Goal: Use online tool/utility: Utilize a website feature to perform a specific function

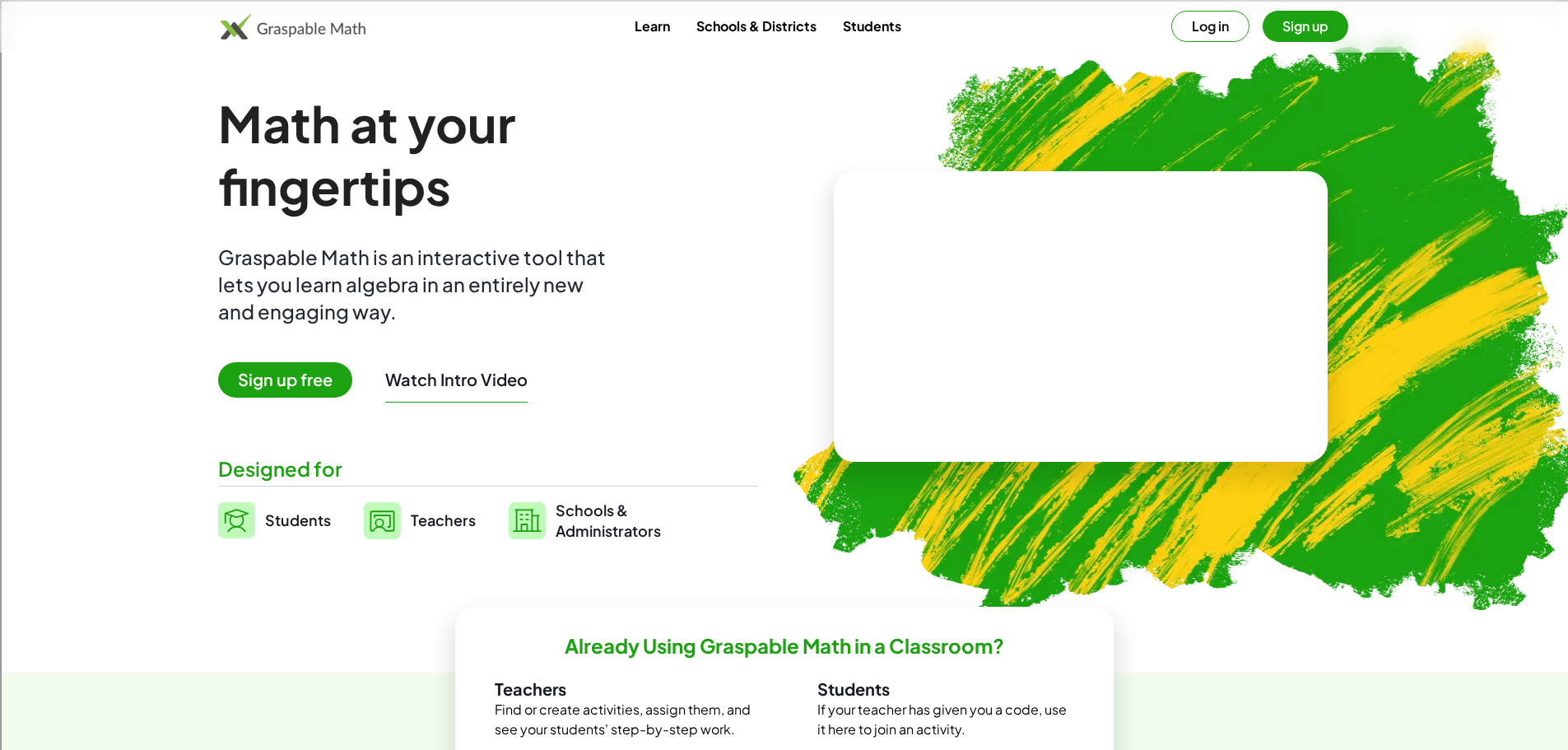
click at [306, 13] on img at bounding box center [293, 26] width 146 height 26
click at [255, 27] on img at bounding box center [293, 26] width 146 height 26
click at [332, 371] on span "Sign up free" at bounding box center [285, 380] width 135 height 35
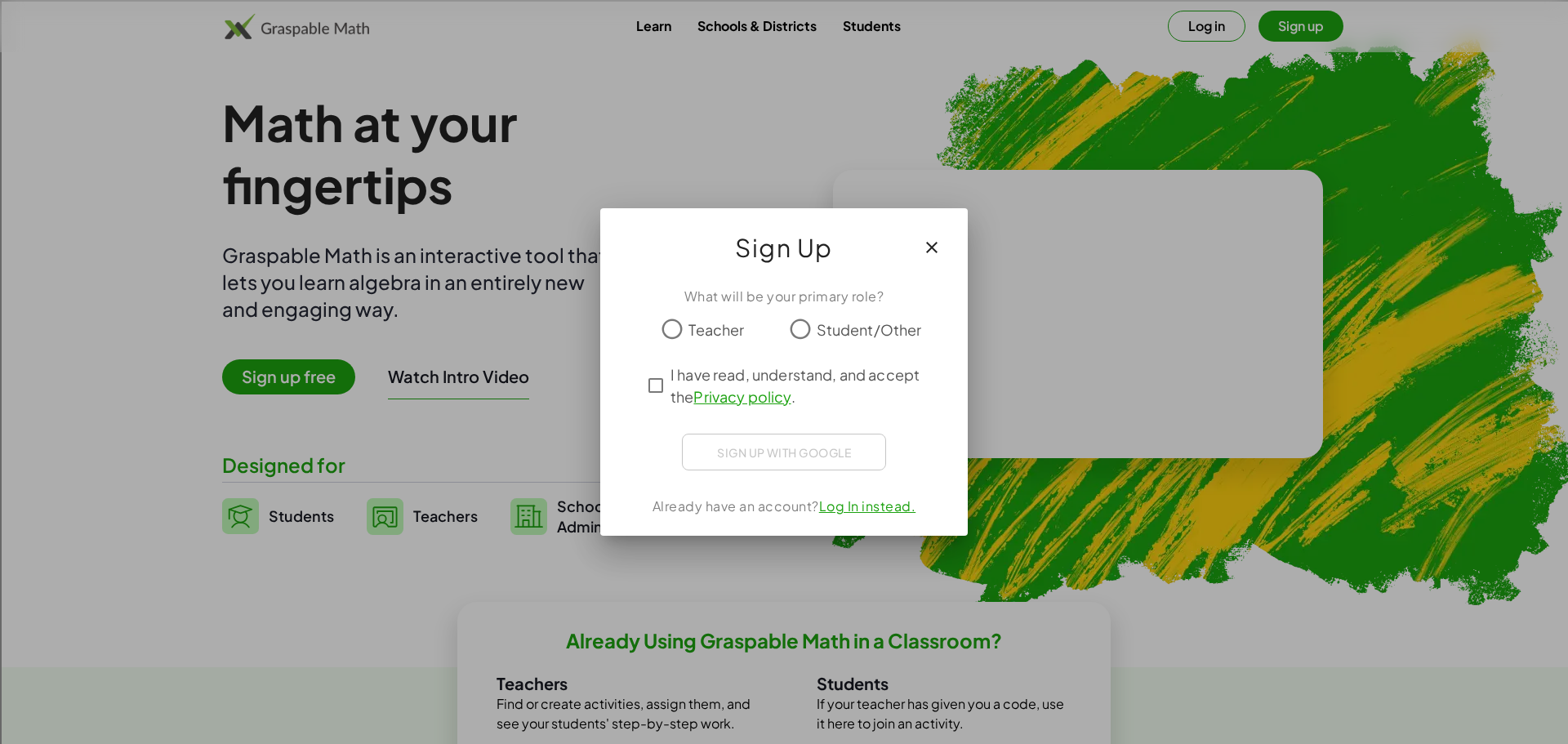
click at [726, 331] on span "Teacher" at bounding box center [716, 330] width 55 height 22
click at [723, 368] on span "I have read, understand, and accept the Privacy policy ." at bounding box center [799, 386] width 256 height 44
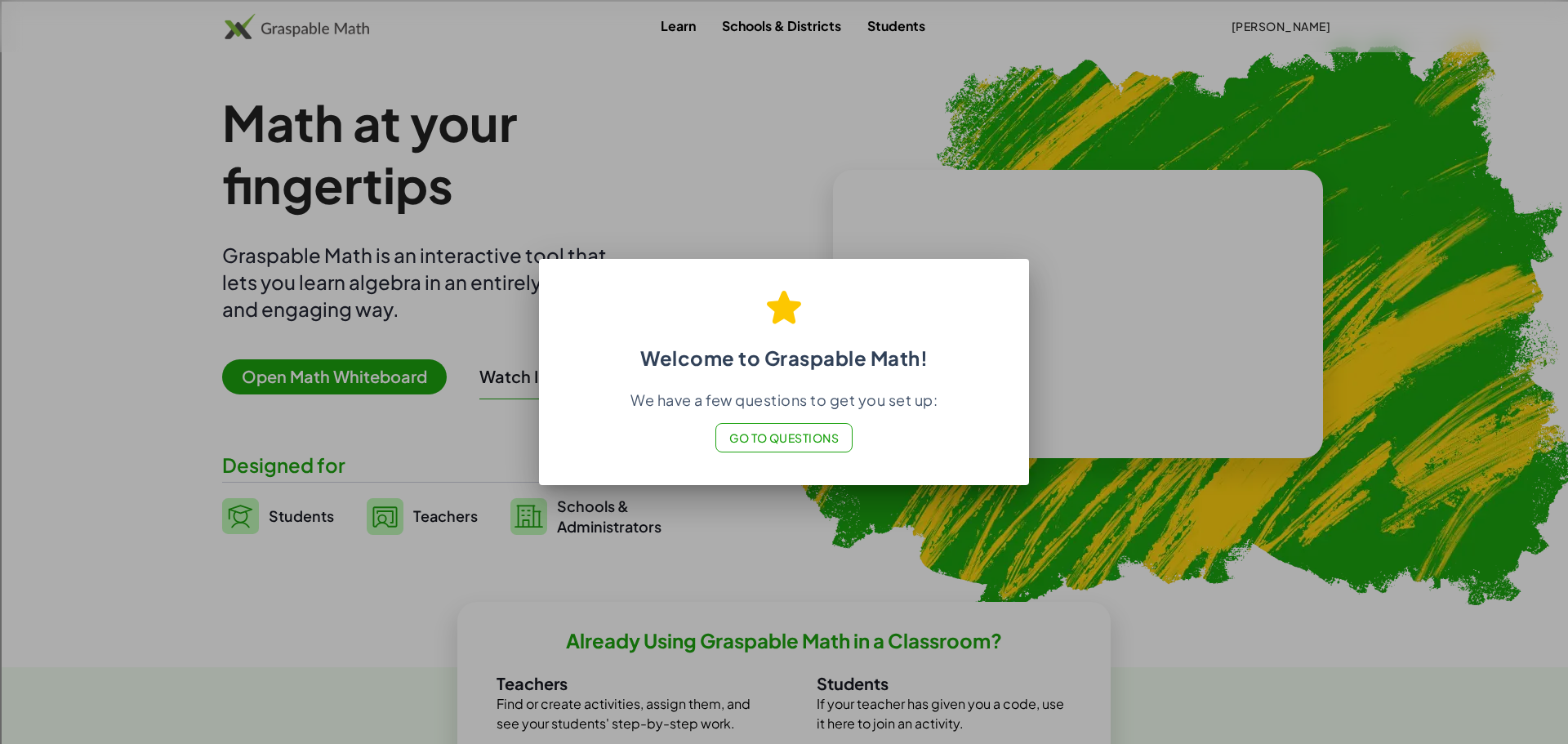
click at [817, 436] on span "Go to Questions" at bounding box center [785, 437] width 111 height 15
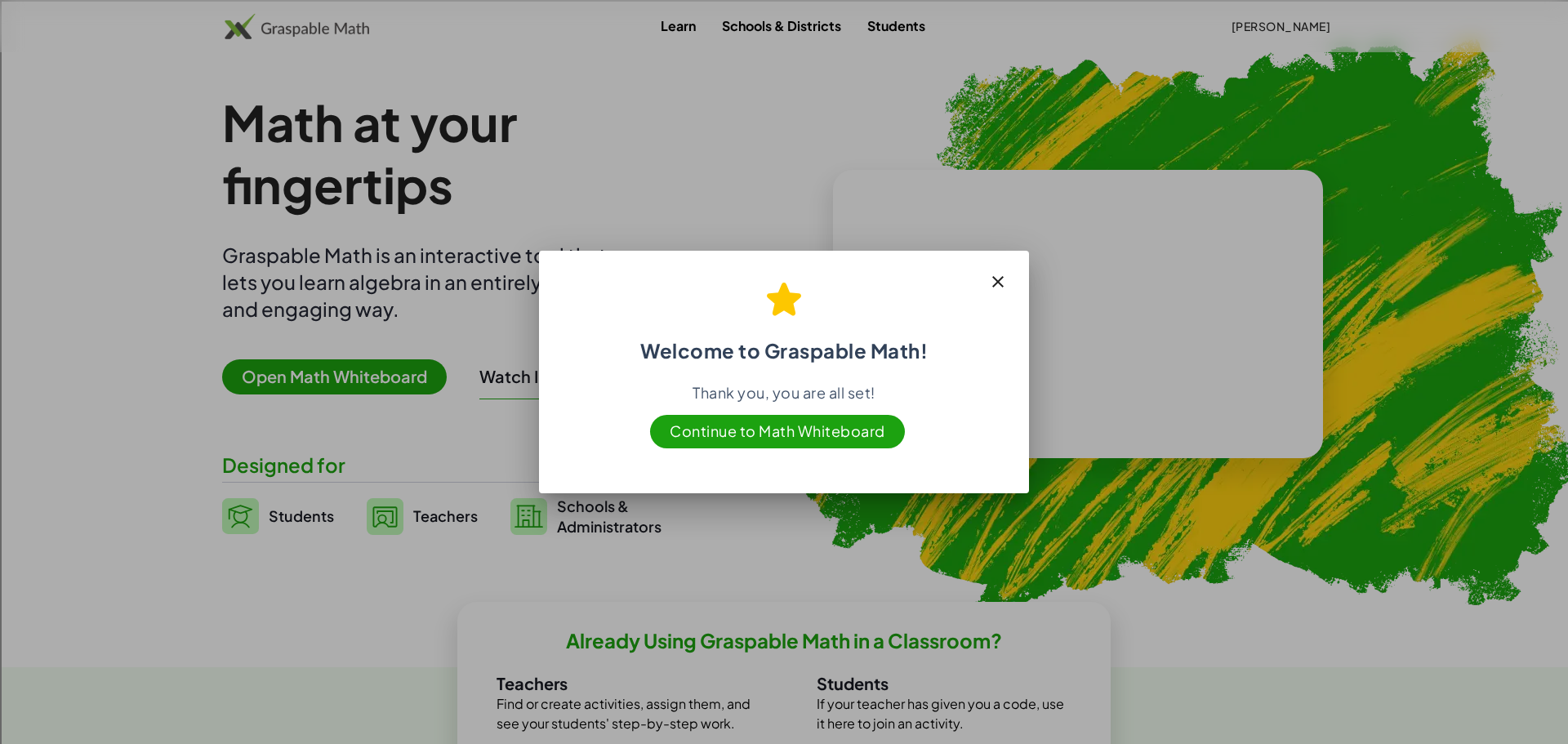
click at [807, 436] on span "Continue to Math Whiteboard" at bounding box center [778, 431] width 255 height 33
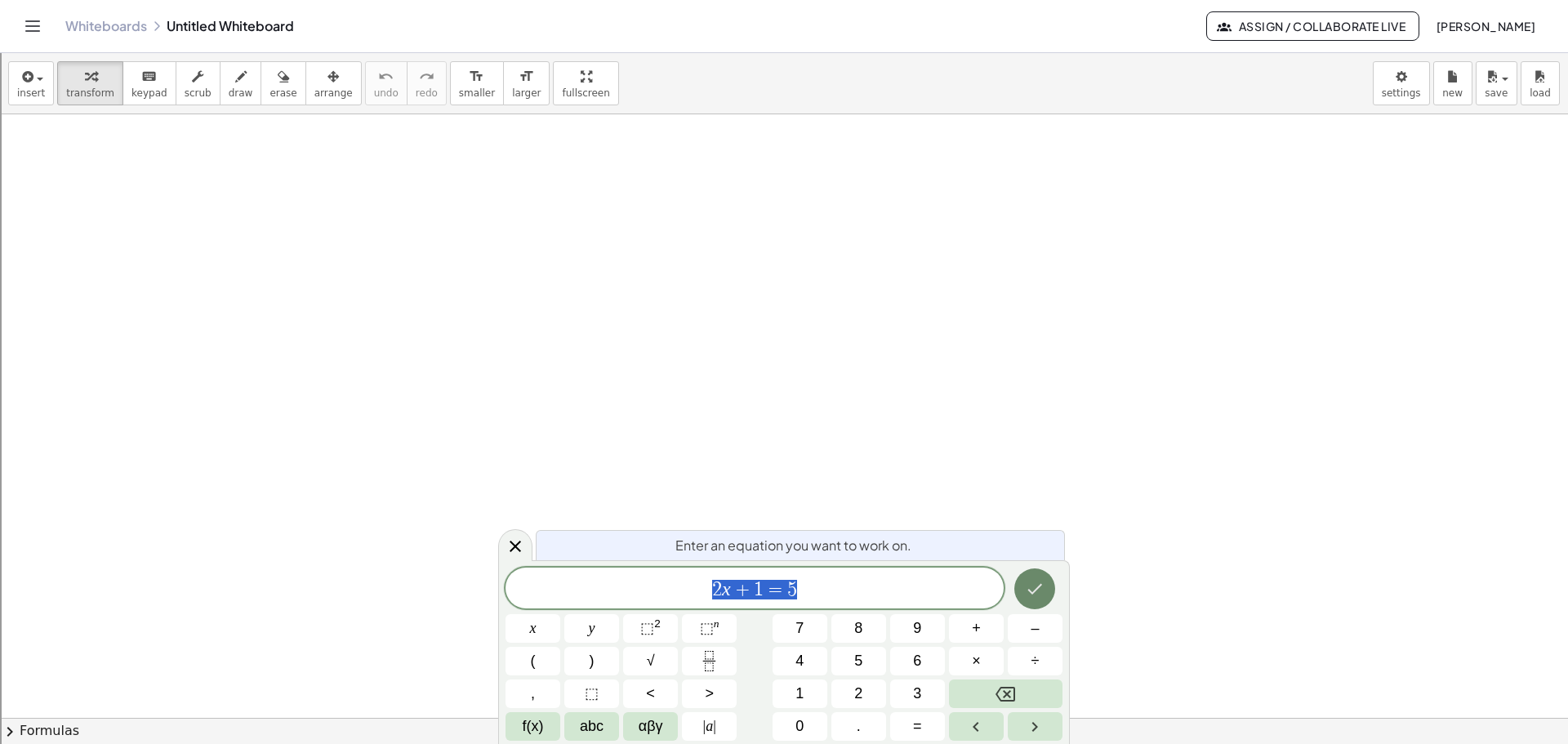
click at [1028, 594] on icon "Done" at bounding box center [1035, 588] width 19 height 19
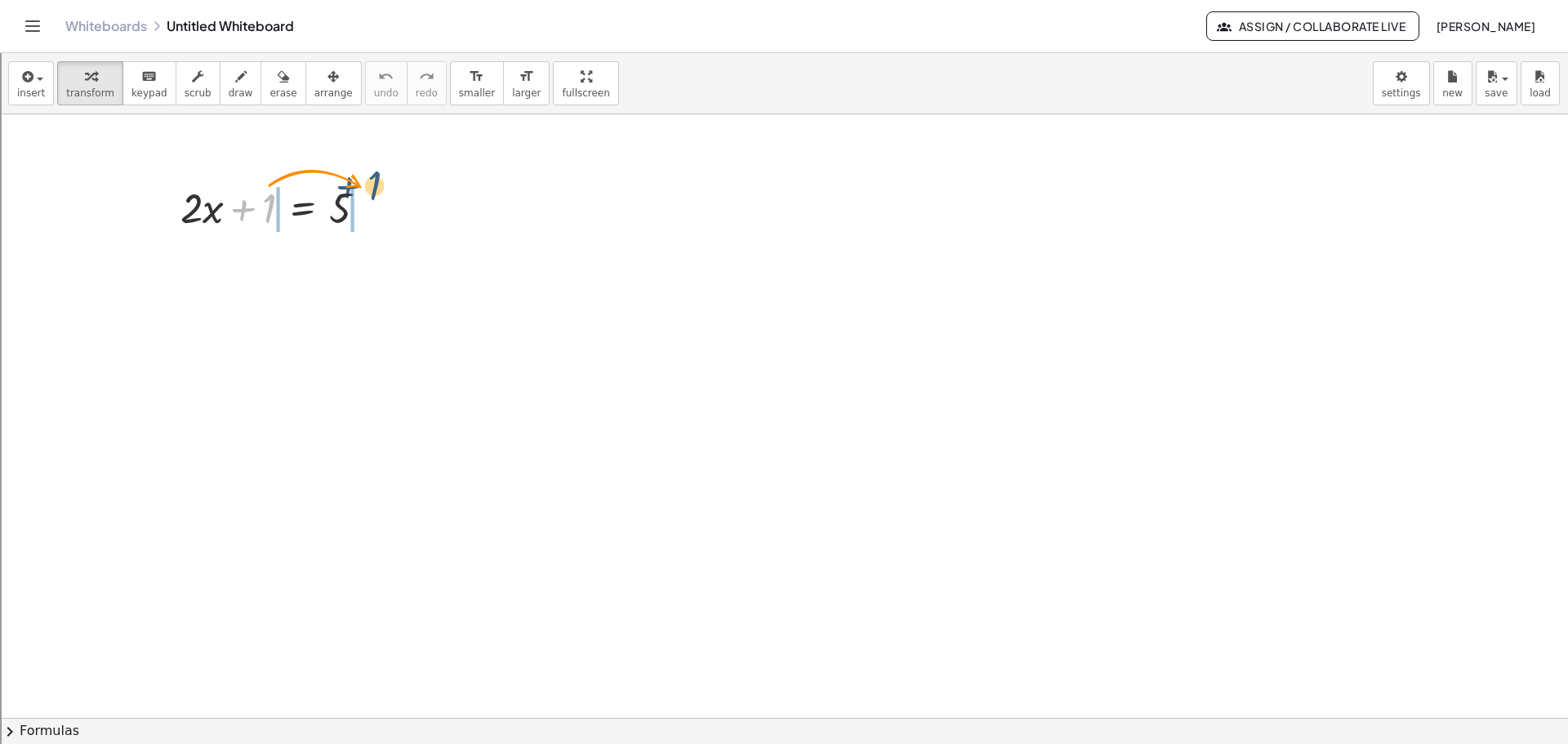
drag, startPoint x: 264, startPoint y: 208, endPoint x: 376, endPoint y: 191, distance: 113.3
click at [376, 190] on div at bounding box center [280, 206] width 216 height 55
click at [234, 261] on div at bounding box center [280, 262] width 321 height 55
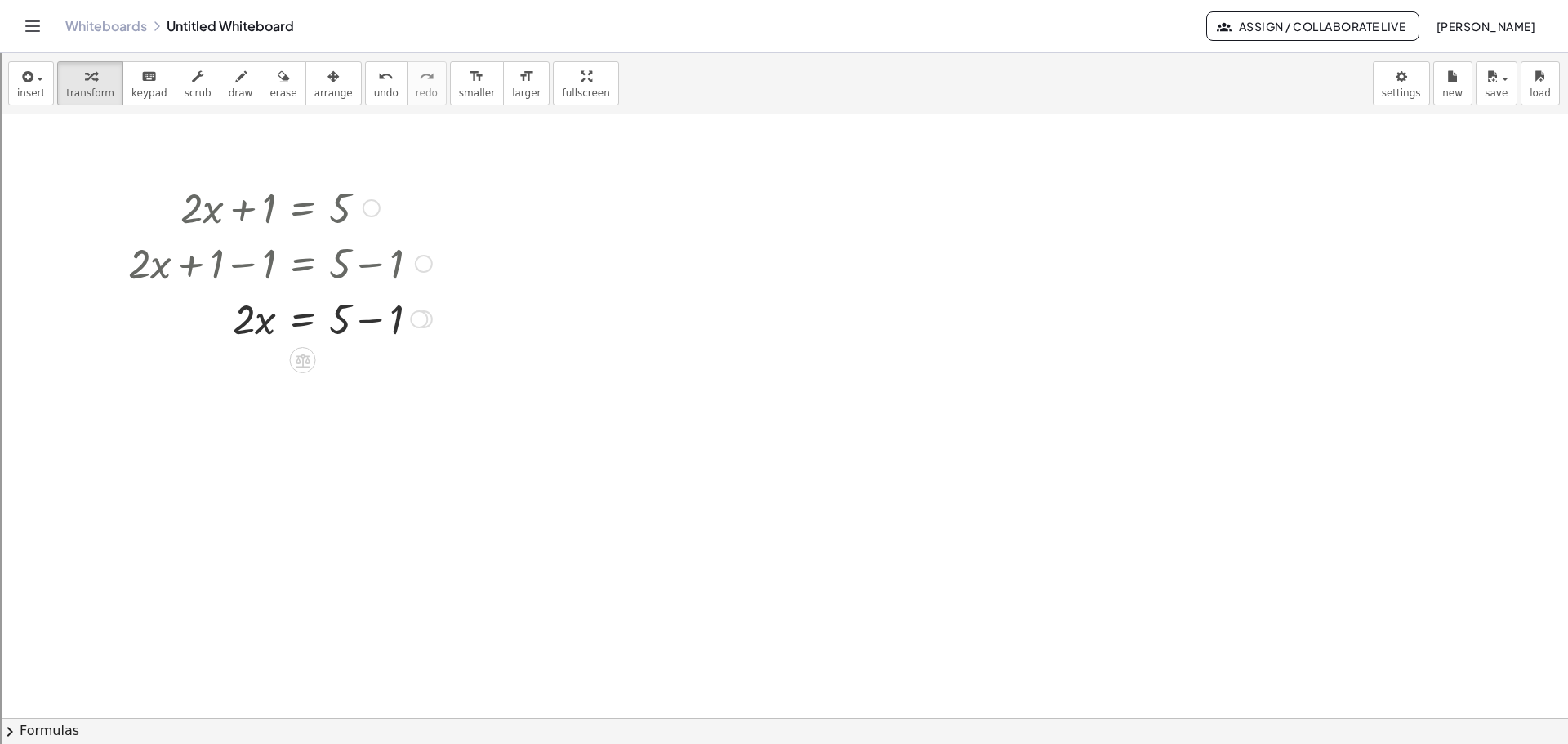
click at [366, 319] on div at bounding box center [280, 318] width 321 height 55
click at [233, 379] on div at bounding box center [280, 373] width 321 height 55
drag, startPoint x: 239, startPoint y: 381, endPoint x: 263, endPoint y: 399, distance: 30.0
click at [263, 399] on div at bounding box center [280, 373] width 321 height 55
drag, startPoint x: 263, startPoint y: 434, endPoint x: 362, endPoint y: 436, distance: 99.0
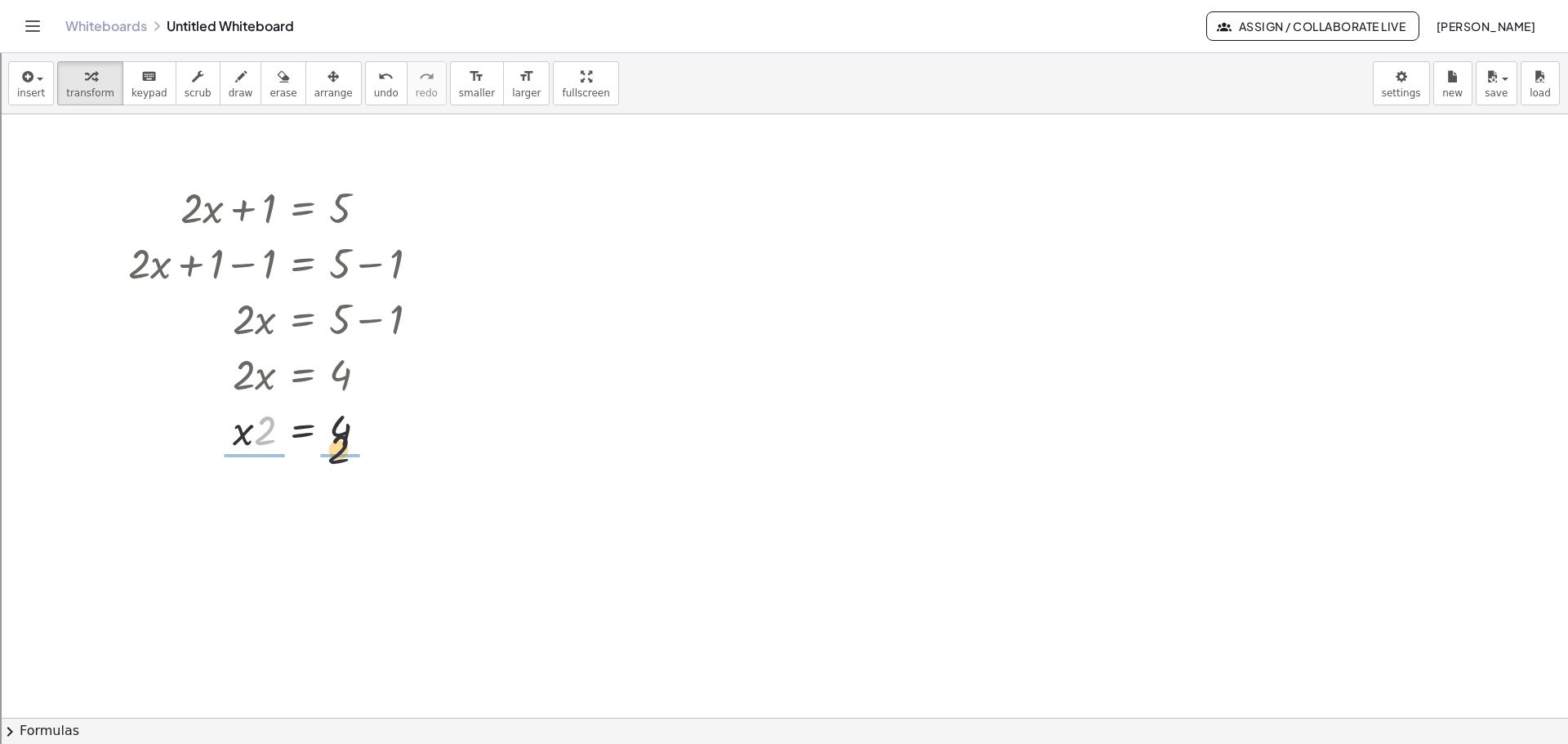
click at [362, 436] on div at bounding box center [280, 428] width 321 height 55
click at [262, 484] on div at bounding box center [280, 497] width 321 height 82
click at [251, 515] on div at bounding box center [280, 497] width 321 height 82
click at [383, 498] on div at bounding box center [380, 499] width 18 height 18
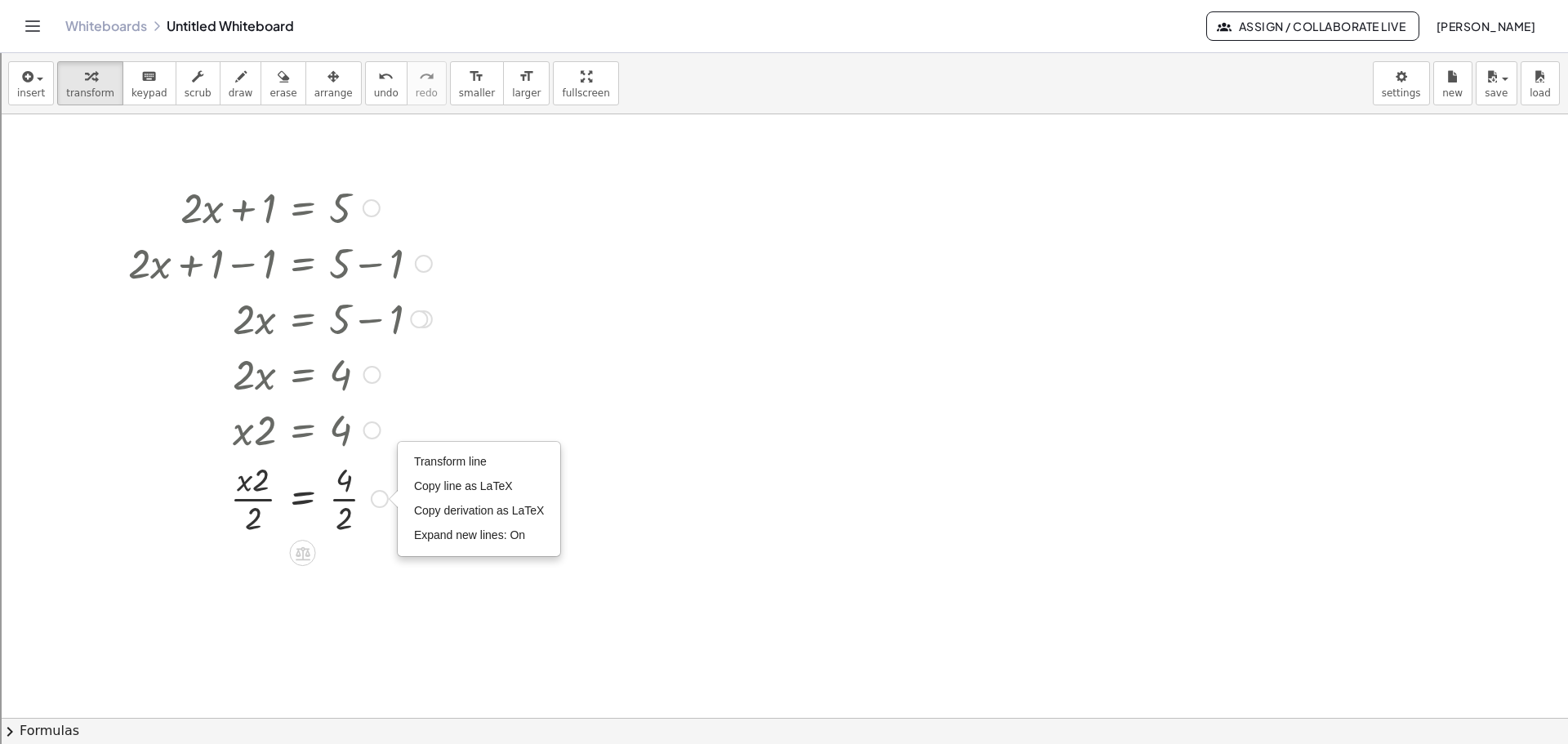
click at [345, 514] on div at bounding box center [280, 497] width 321 height 82
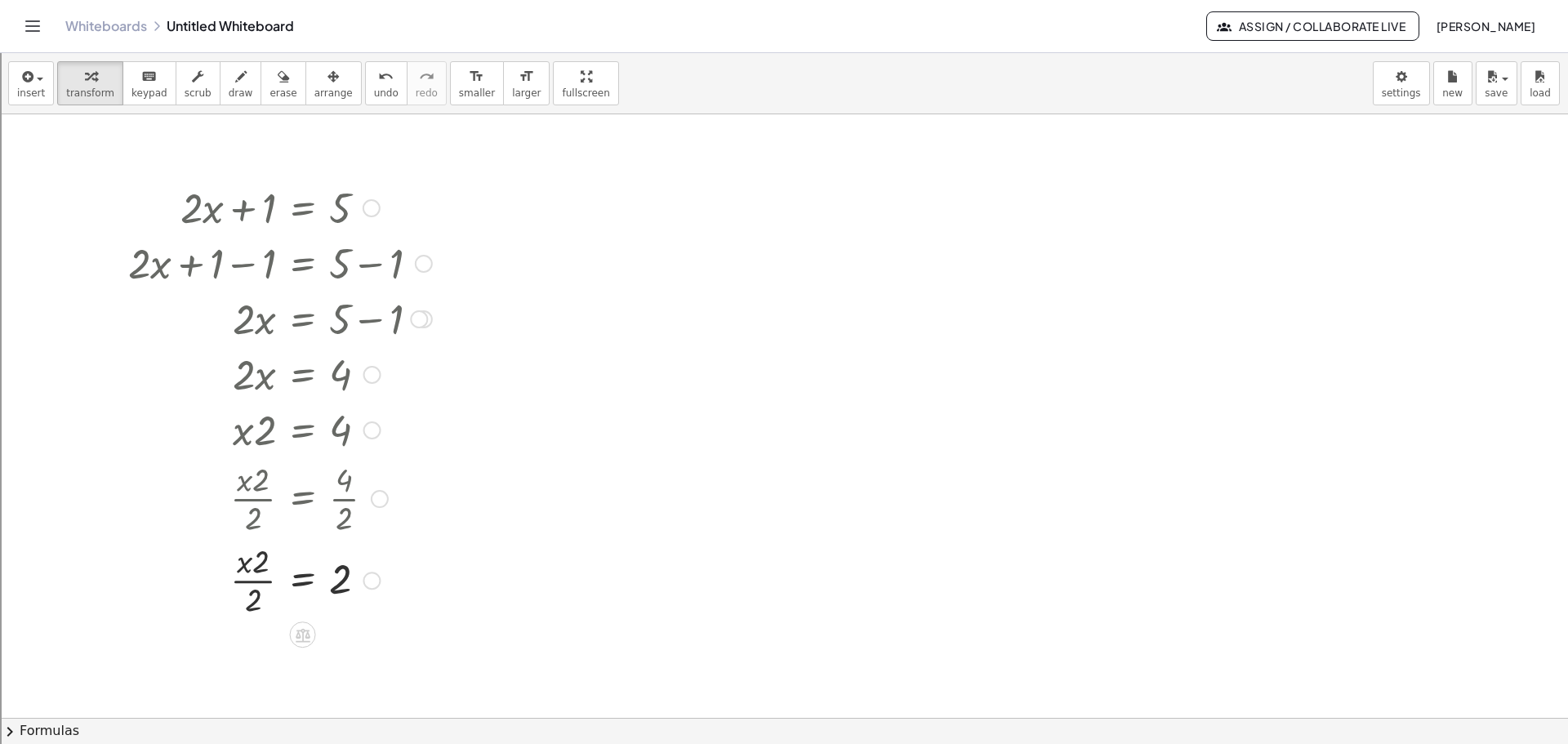
click at [260, 566] on div at bounding box center [280, 578] width 321 height 82
click at [249, 567] on div at bounding box center [280, 578] width 321 height 82
click at [266, 606] on div at bounding box center [280, 578] width 321 height 82
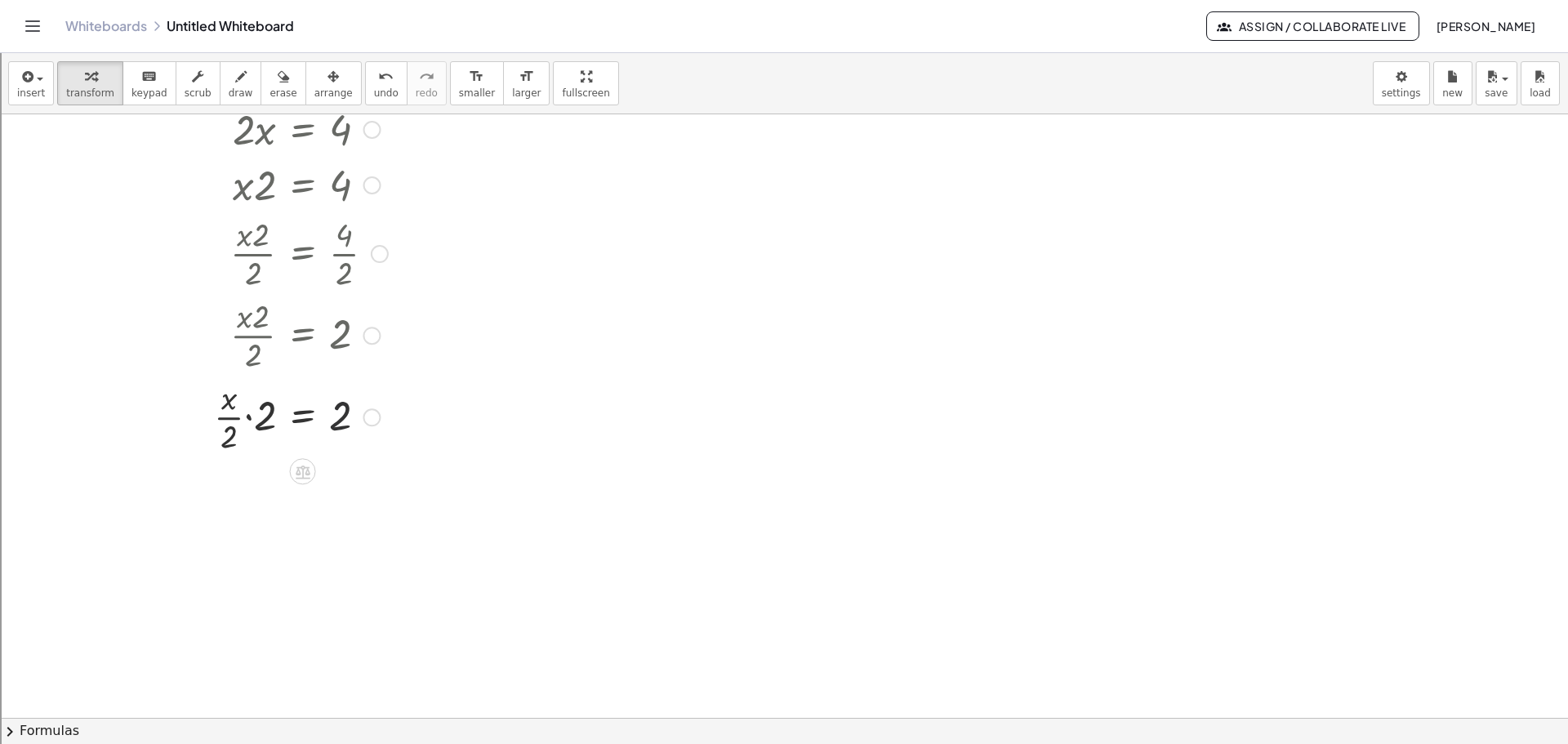
click at [336, 427] on div at bounding box center [280, 415] width 321 height 82
click at [364, 422] on div "Transform line Copy line as LaTeX Copy derivation as LaTeX Expand new lines: On" at bounding box center [372, 417] width 18 height 18
click at [269, 460] on div "+ · 2 · x + 1 = 5 + · 2 · x + 1 − 1 = + 5 − 1 + · 2 · x + 0 = + 5 − 1 · 2 · x =…" at bounding box center [275, 195] width 341 height 530
drag, startPoint x: 262, startPoint y: 413, endPoint x: 415, endPoint y: 425, distance: 153.5
click at [415, 425] on div at bounding box center [280, 415] width 321 height 82
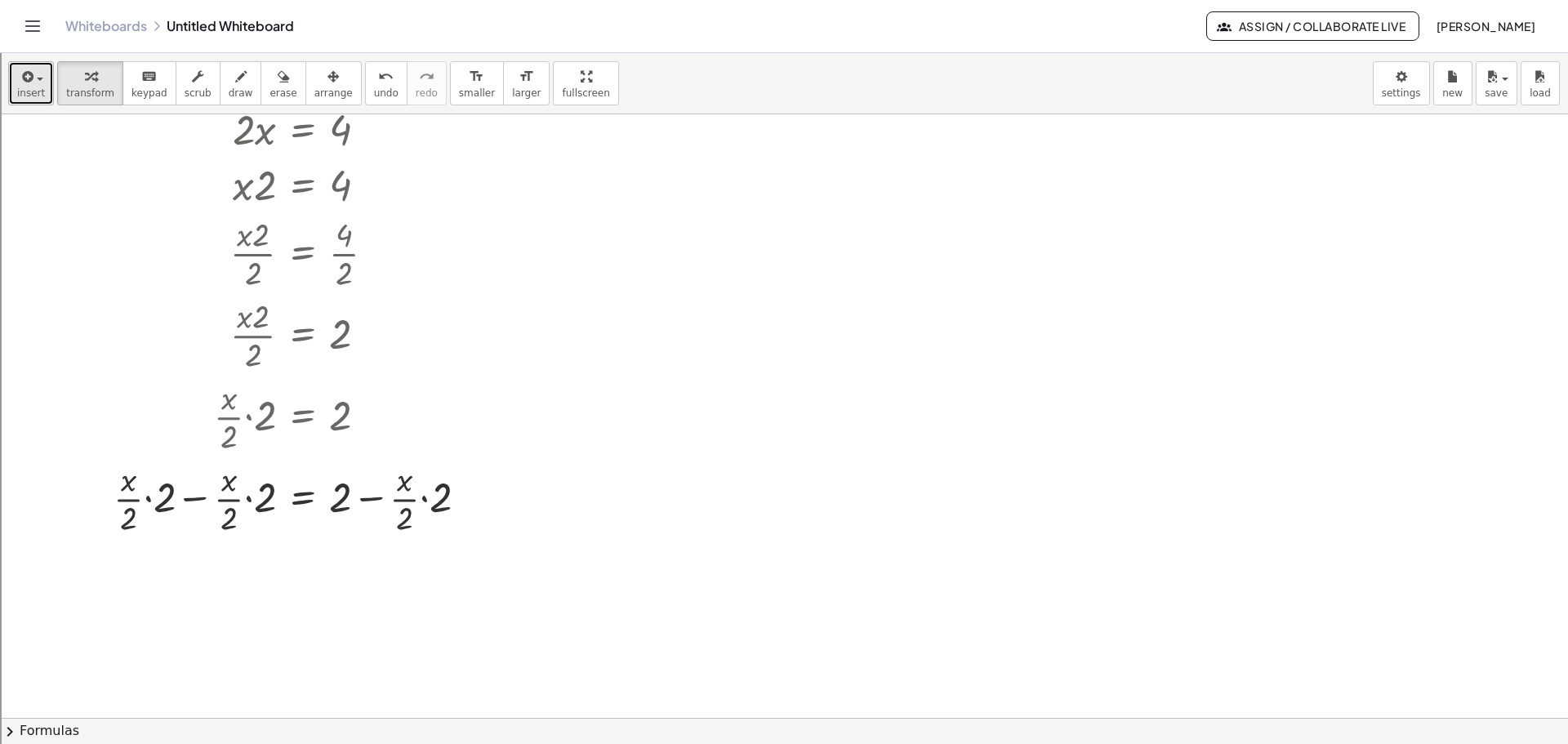
click at [42, 89] on button "insert" at bounding box center [31, 83] width 46 height 44
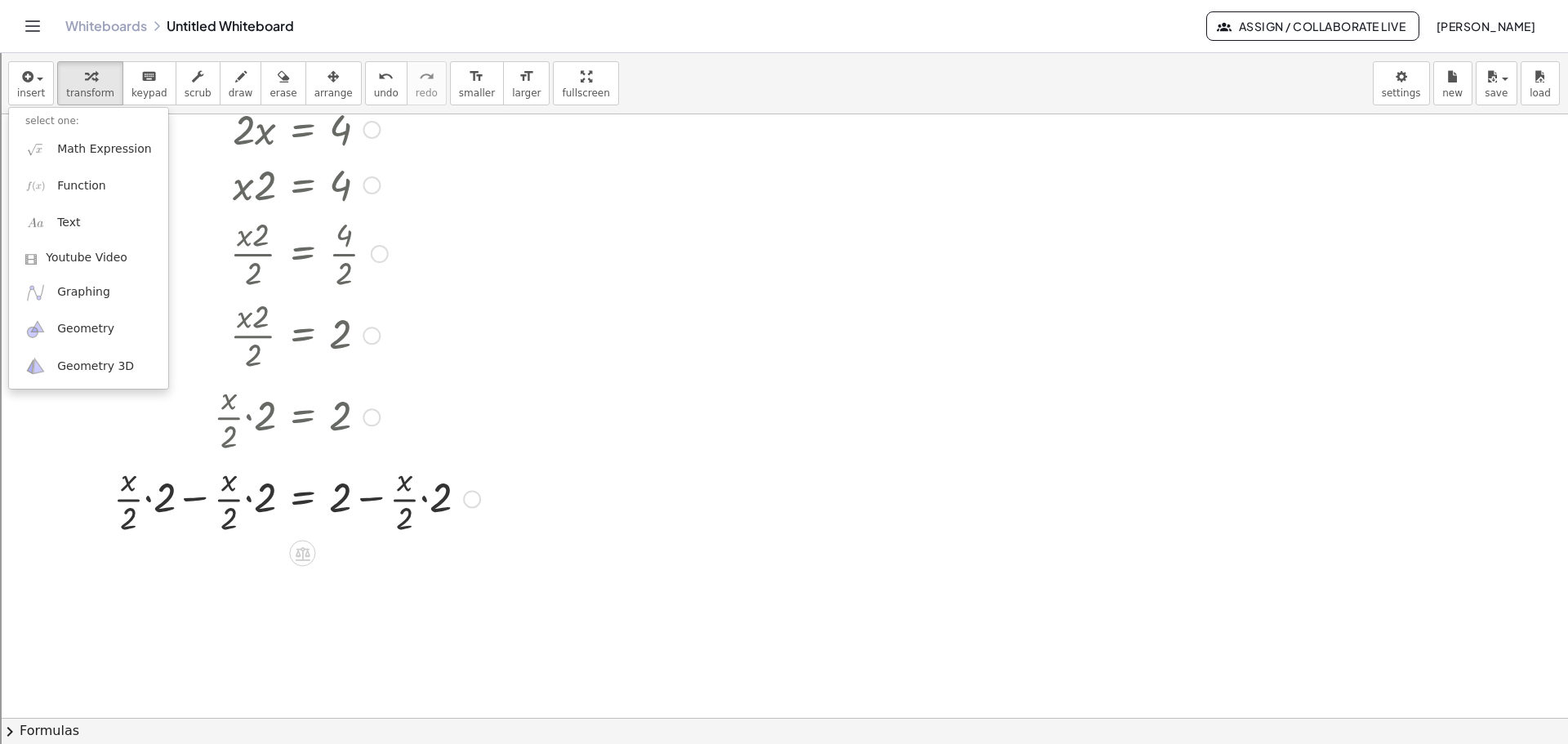
click at [193, 153] on div at bounding box center [297, 128] width 383 height 55
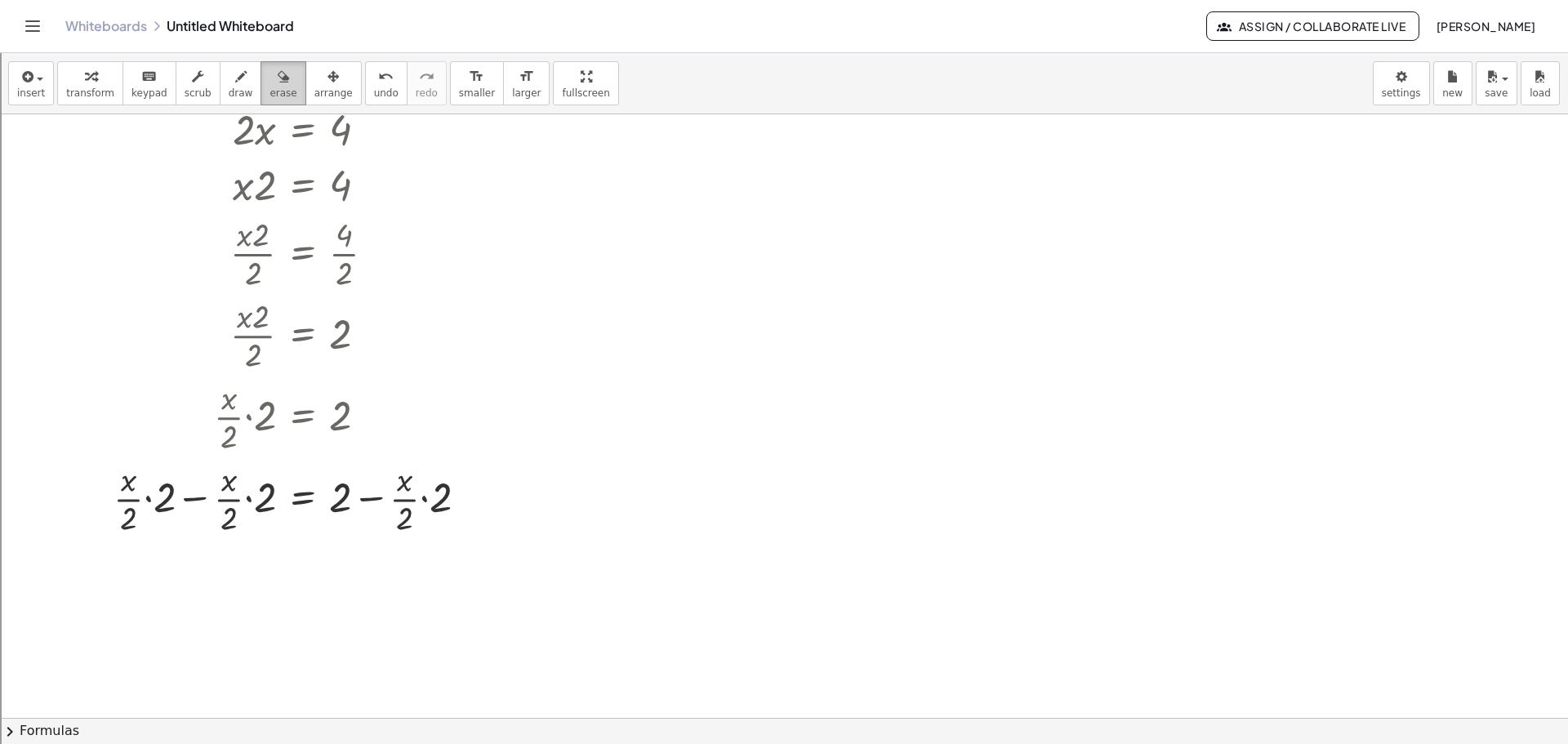
click at [270, 90] on span "erase" at bounding box center [283, 93] width 27 height 11
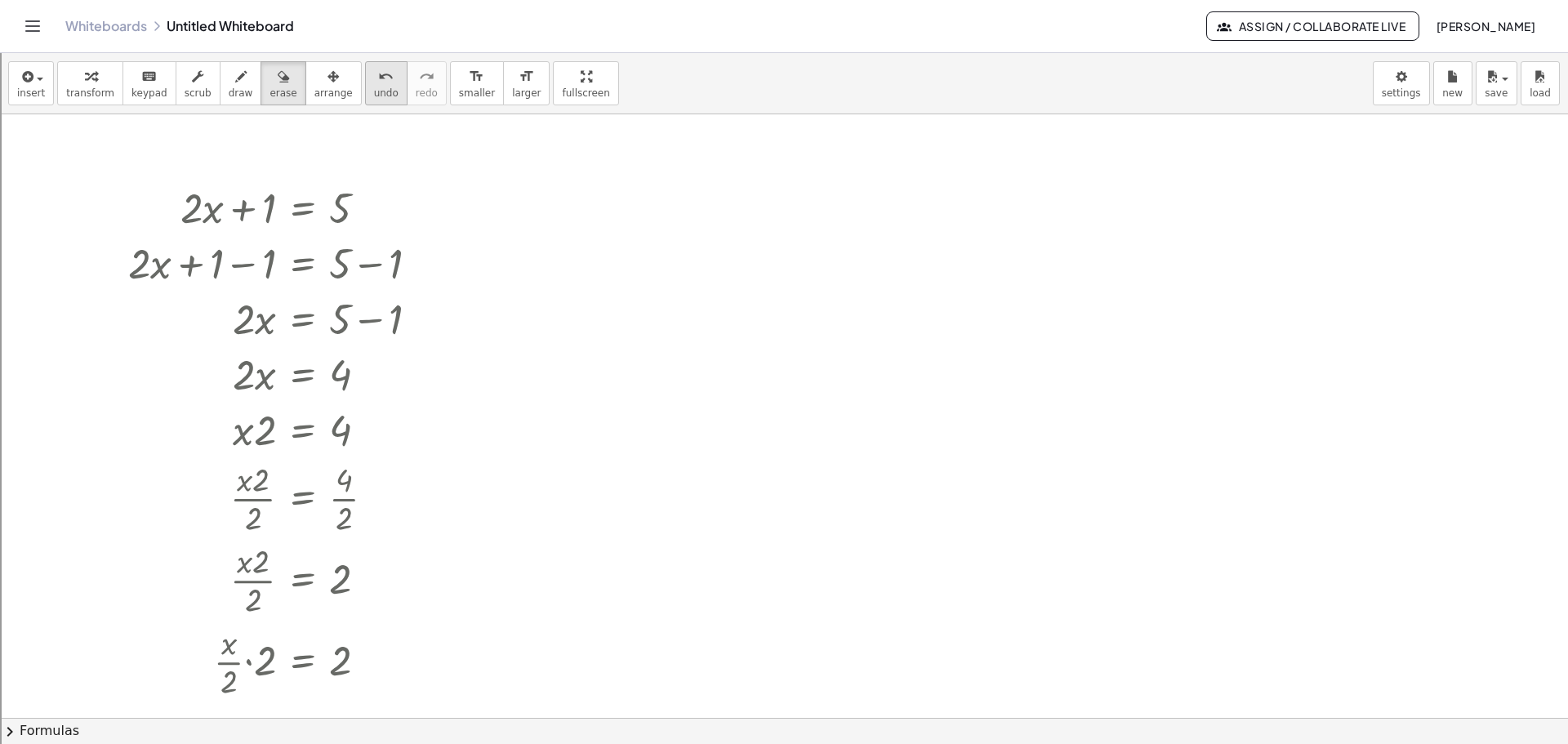
click at [374, 87] on span "undo" at bounding box center [386, 93] width 25 height 11
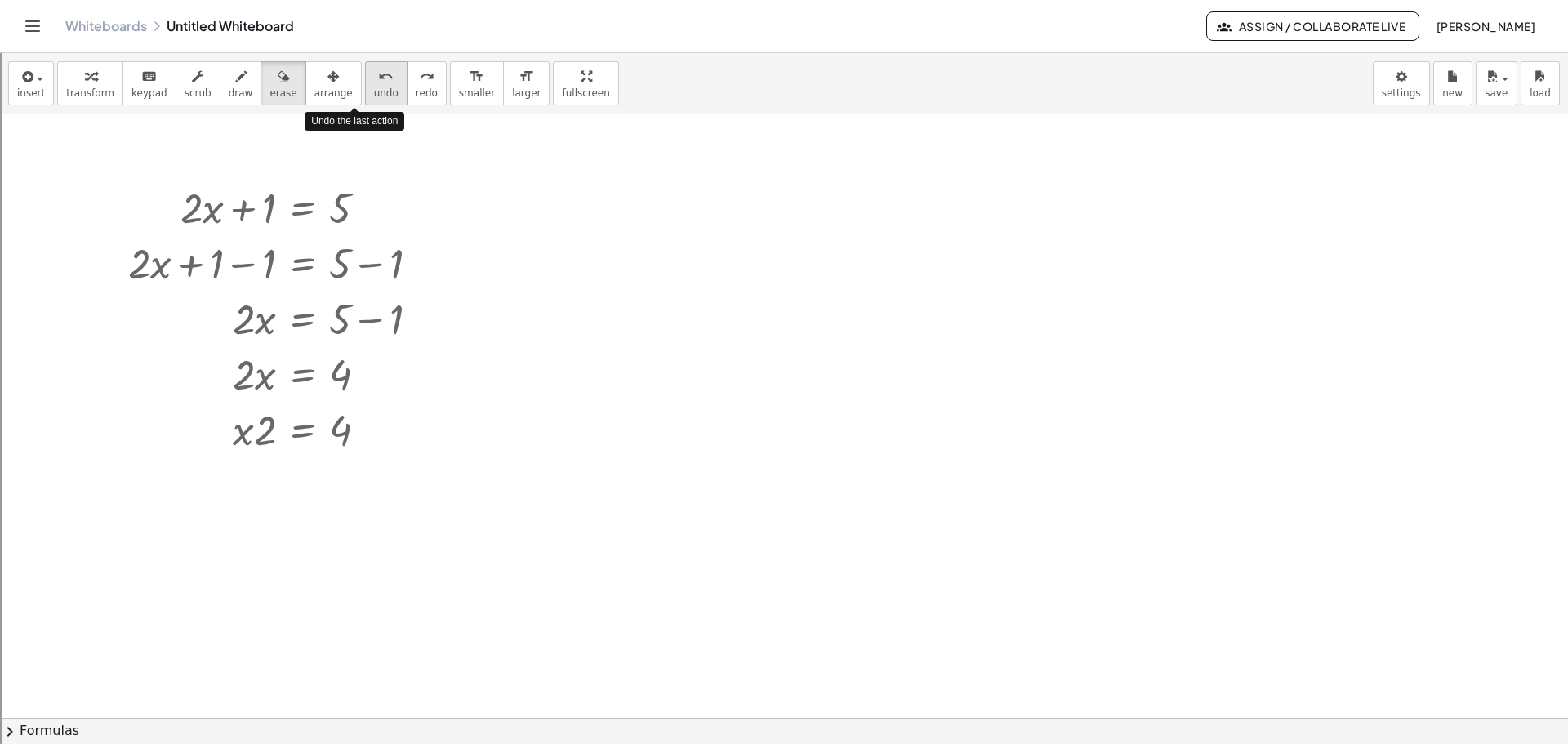
click at [374, 87] on span "undo" at bounding box center [386, 93] width 25 height 11
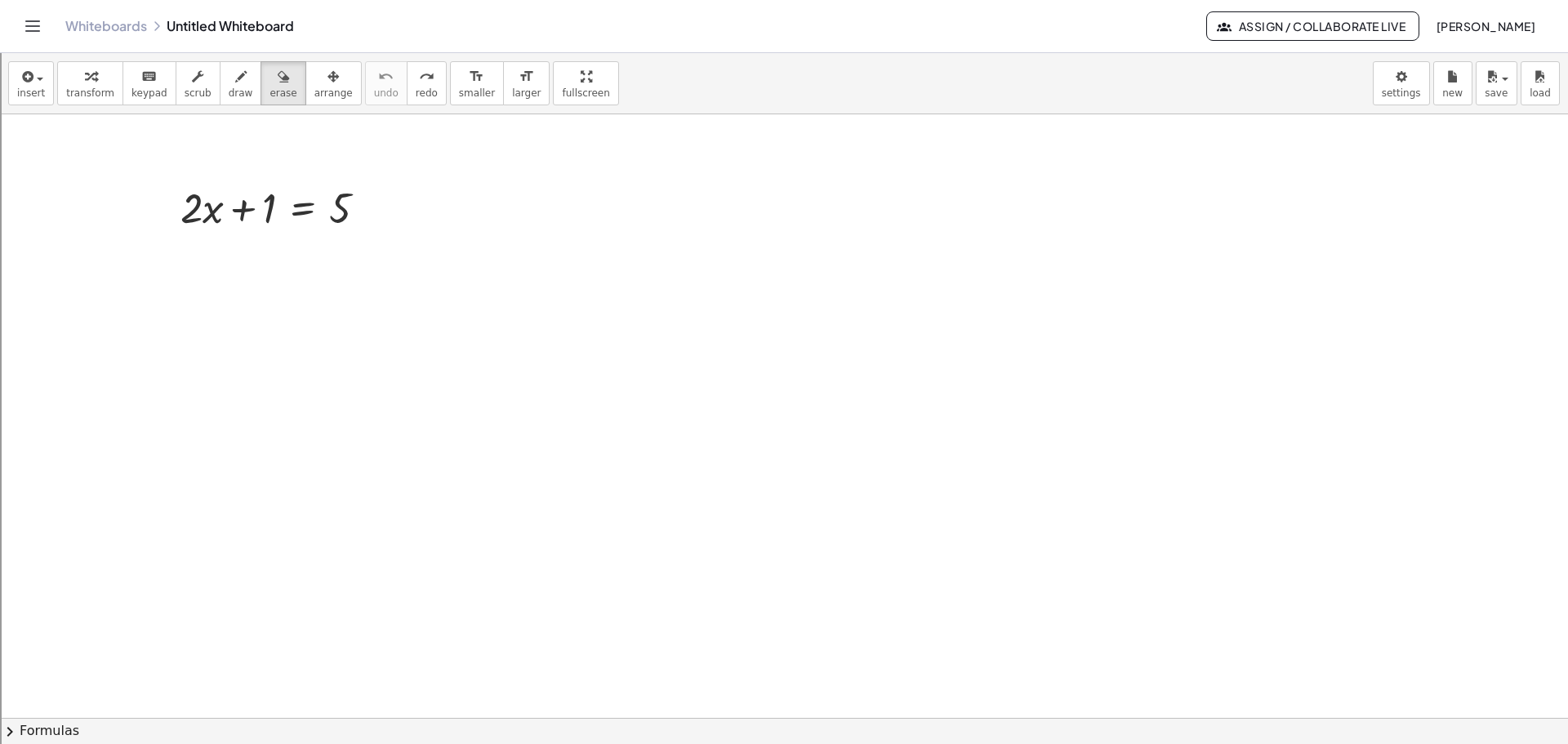
click at [36, 24] on icon "Toggle navigation" at bounding box center [32, 26] width 19 height 19
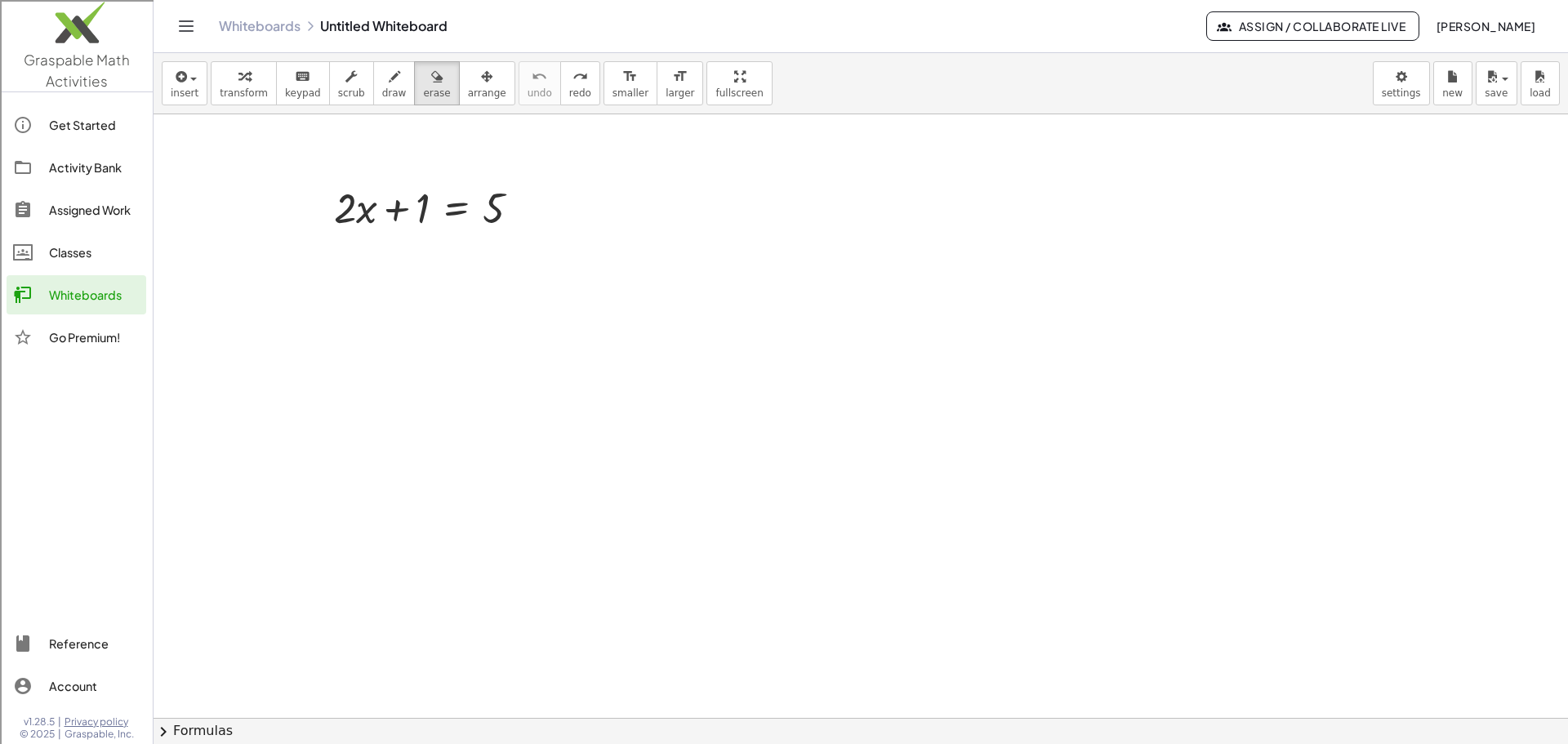
click at [51, 292] on div "Whiteboards" at bounding box center [94, 294] width 90 height 19
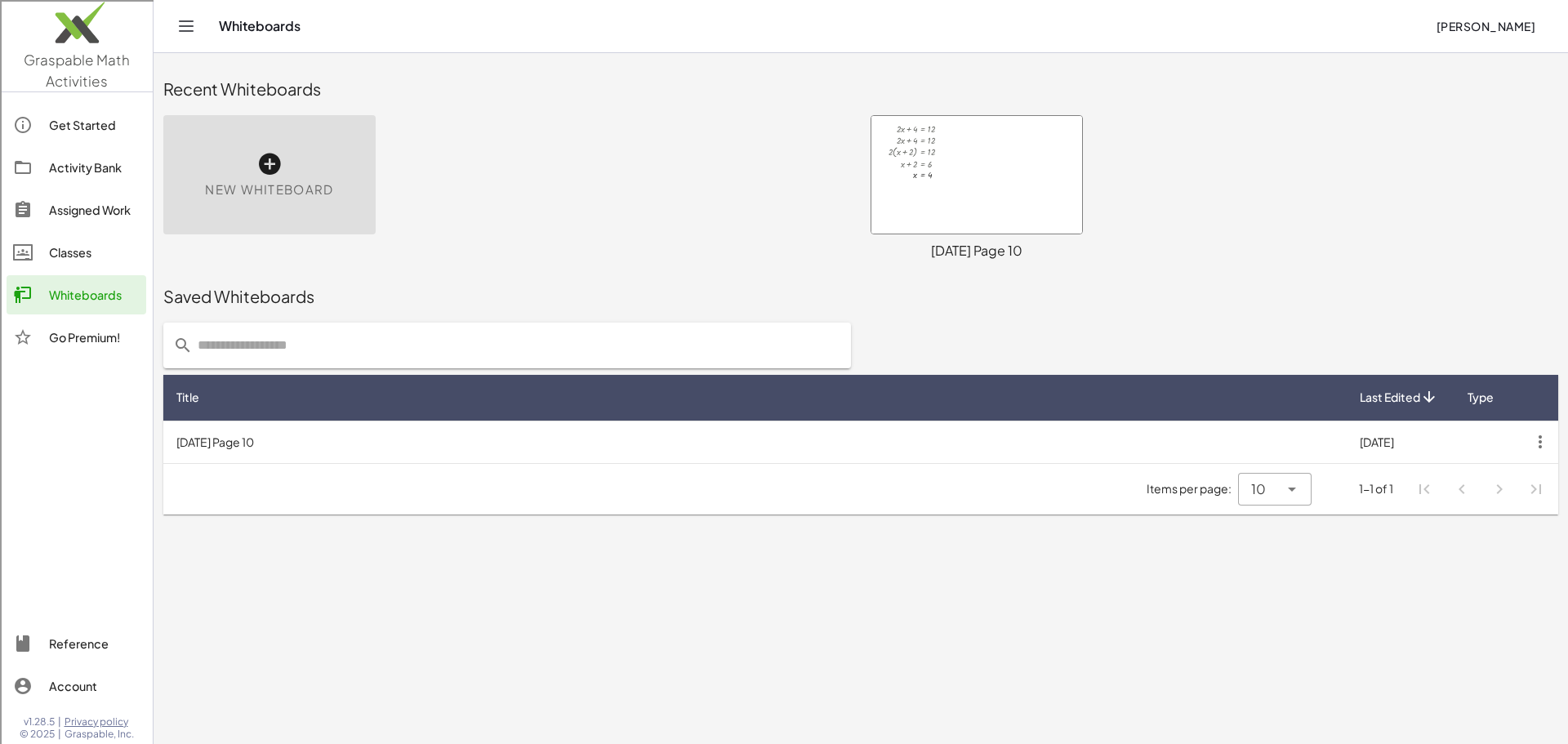
click at [333, 191] on div "New Whiteboard" at bounding box center [269, 174] width 213 height 119
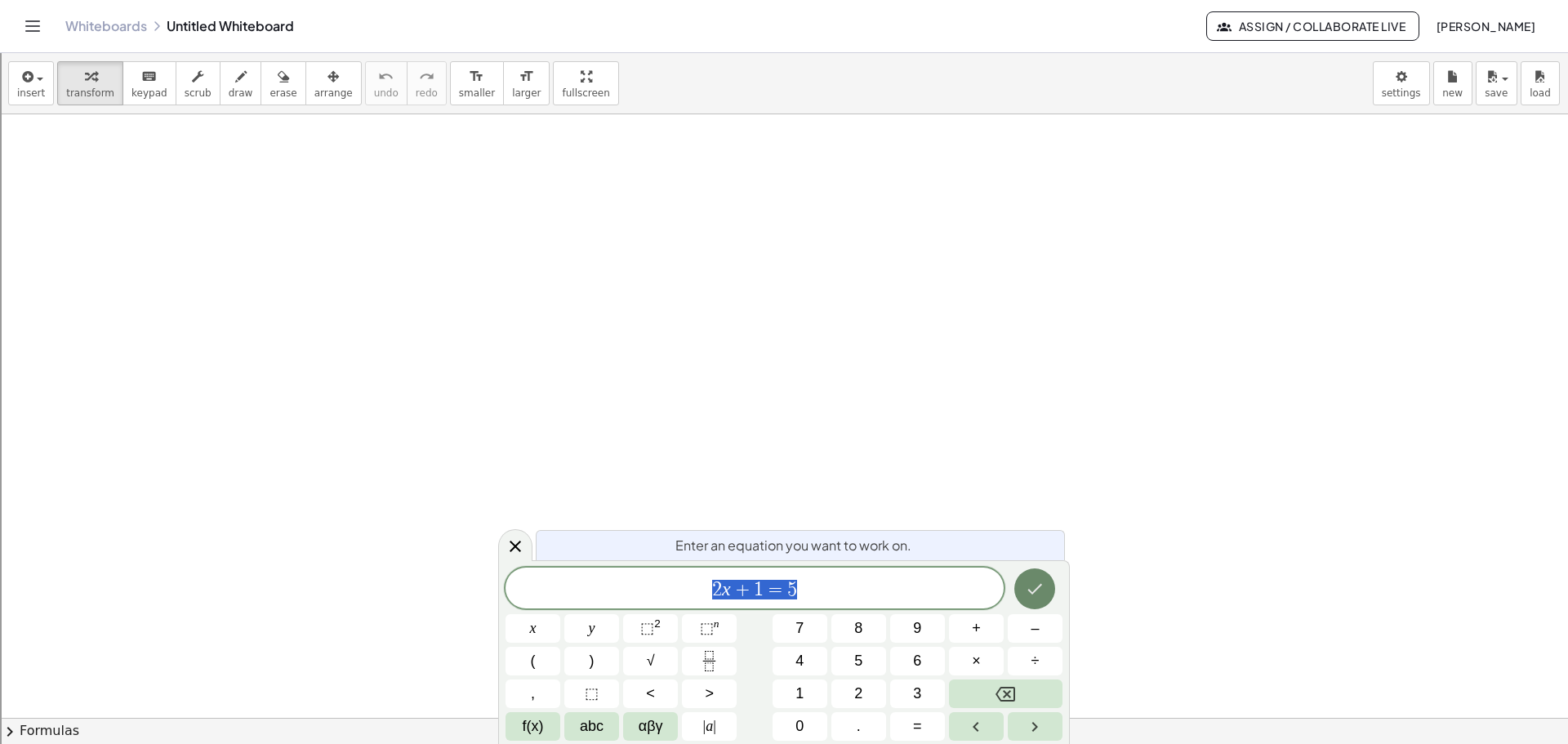
click at [1040, 589] on icon "Done" at bounding box center [1035, 588] width 19 height 19
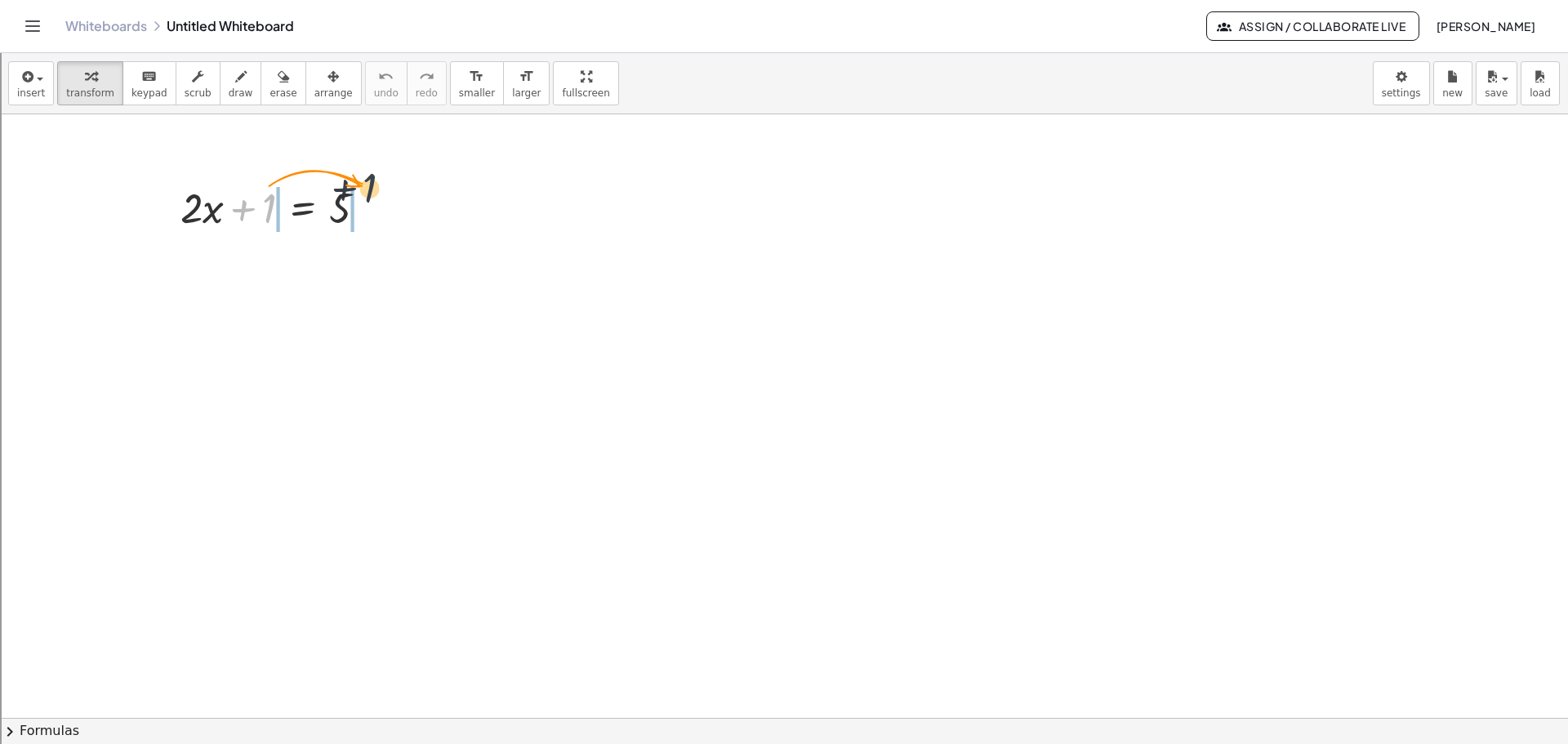
drag, startPoint x: 272, startPoint y: 203, endPoint x: 381, endPoint y: 186, distance: 110.3
click at [381, 186] on div at bounding box center [280, 206] width 216 height 55
click at [302, 300] on icon at bounding box center [303, 305] width 15 height 14
click at [374, 302] on icon at bounding box center [369, 305] width 15 height 15
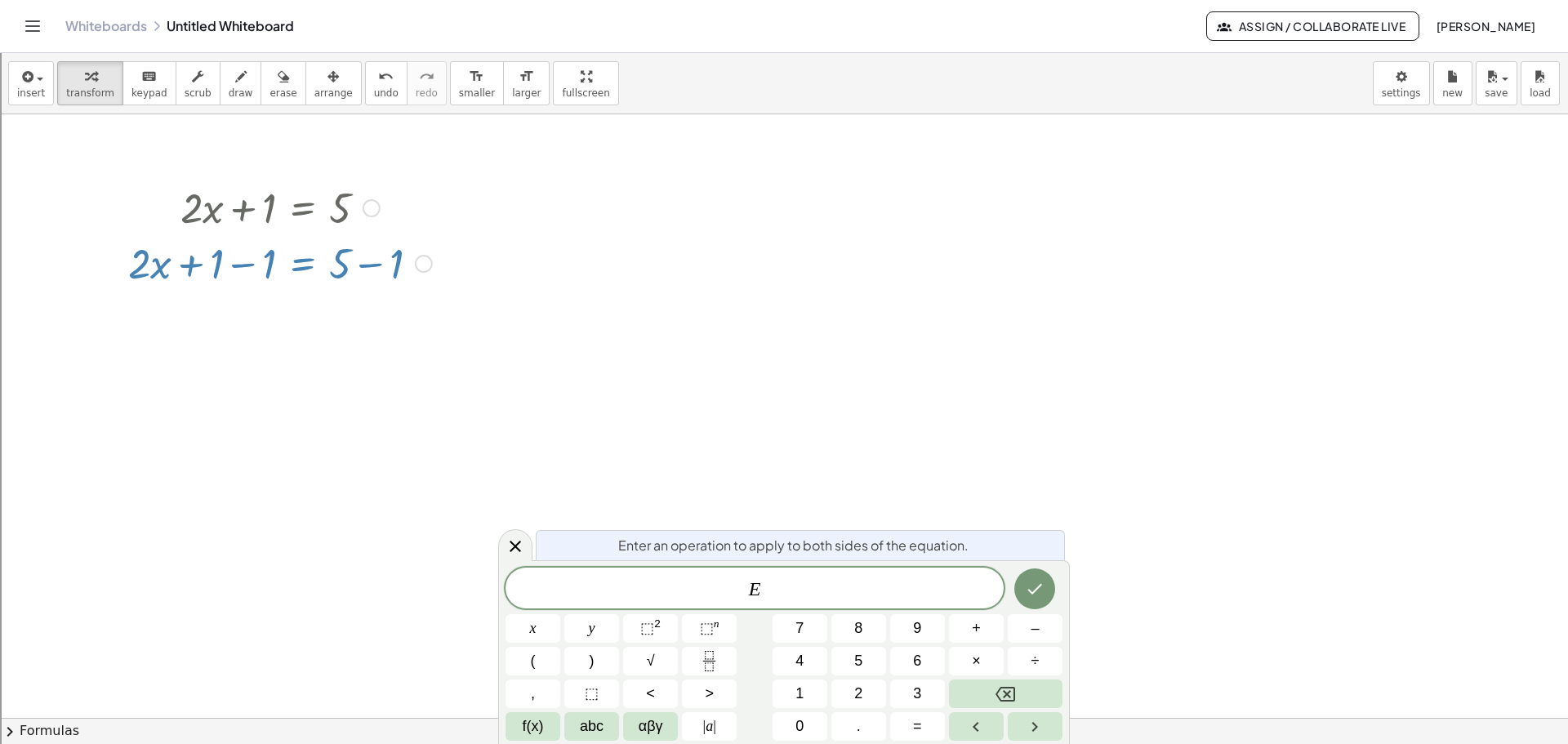
click at [507, 545] on icon at bounding box center [515, 546] width 19 height 19
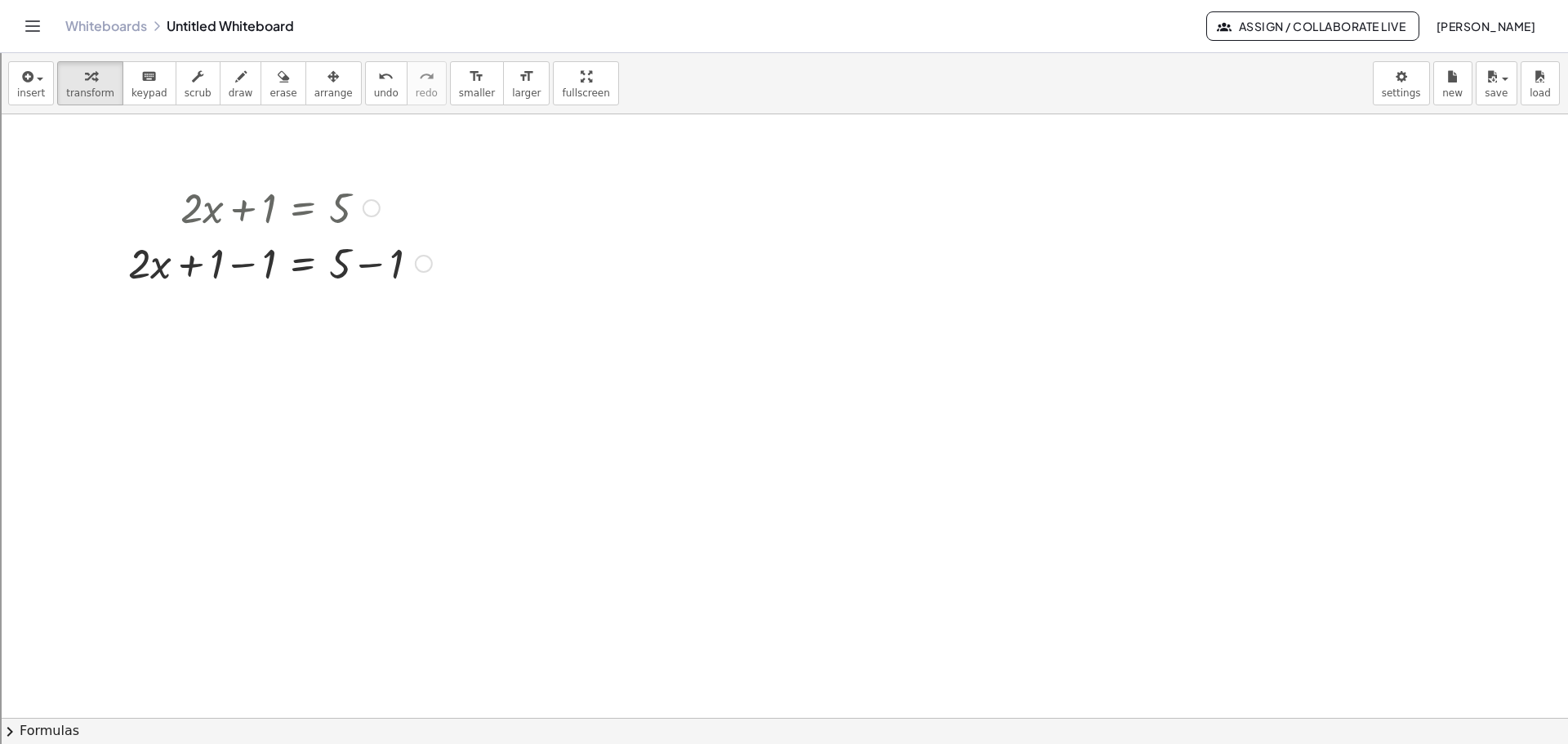
click at [245, 263] on div at bounding box center [280, 262] width 321 height 55
click at [366, 316] on div at bounding box center [280, 318] width 321 height 55
click at [301, 413] on icon at bounding box center [303, 415] width 15 height 14
click at [333, 418] on span "÷" at bounding box center [335, 416] width 9 height 24
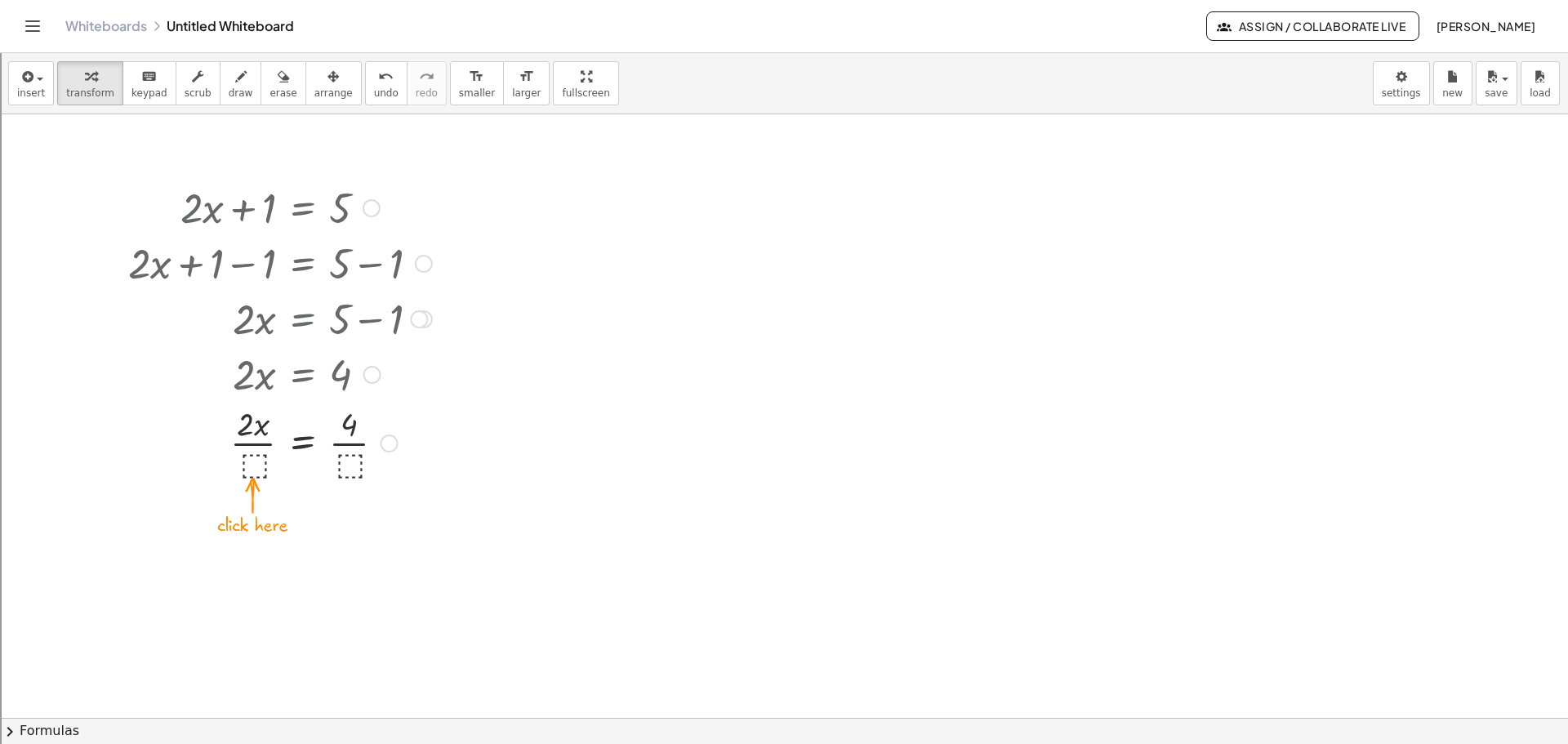
click at [256, 457] on div at bounding box center [280, 441] width 321 height 82
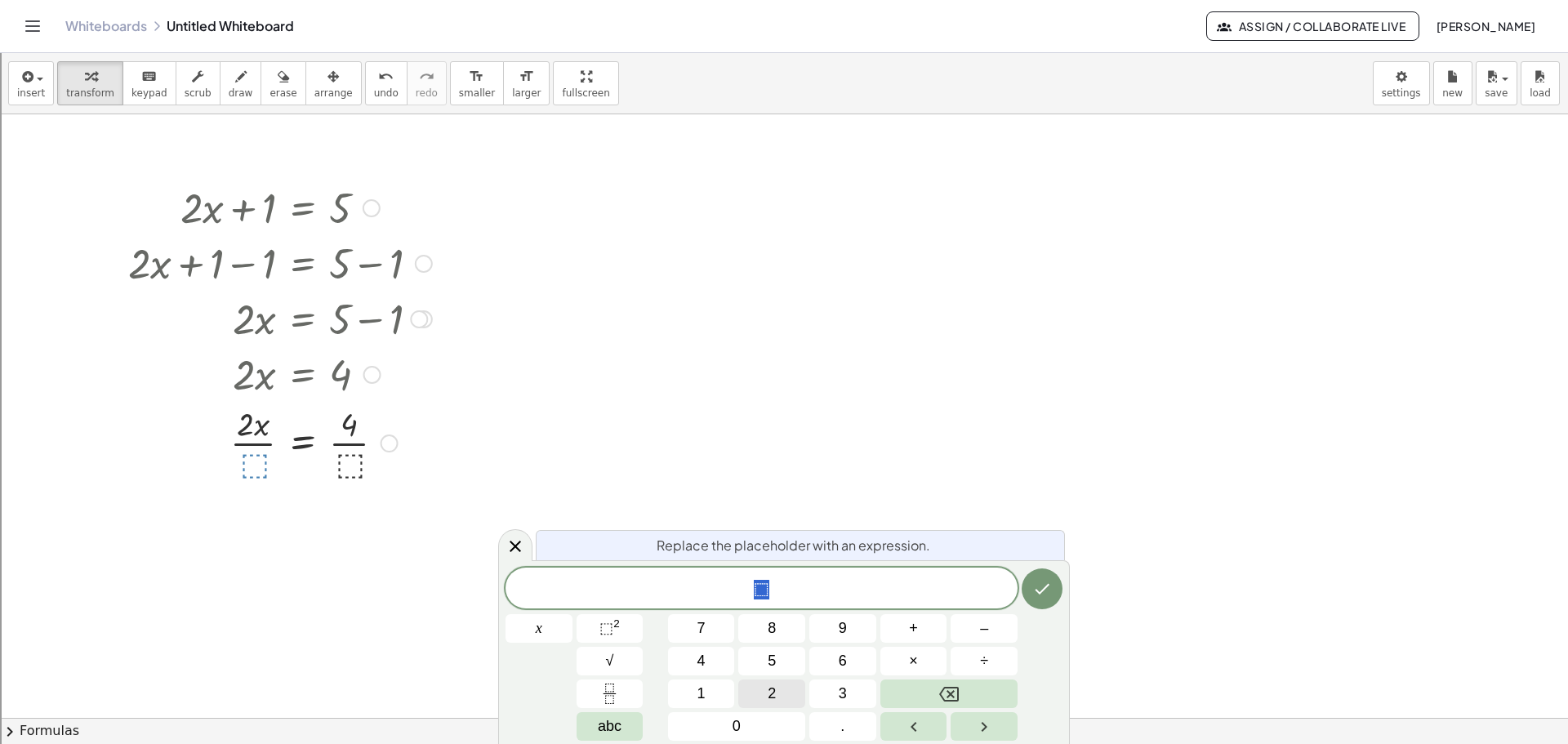
click at [774, 696] on span "2" at bounding box center [771, 693] width 8 height 22
click at [1041, 594] on icon "Done" at bounding box center [1043, 589] width 15 height 11
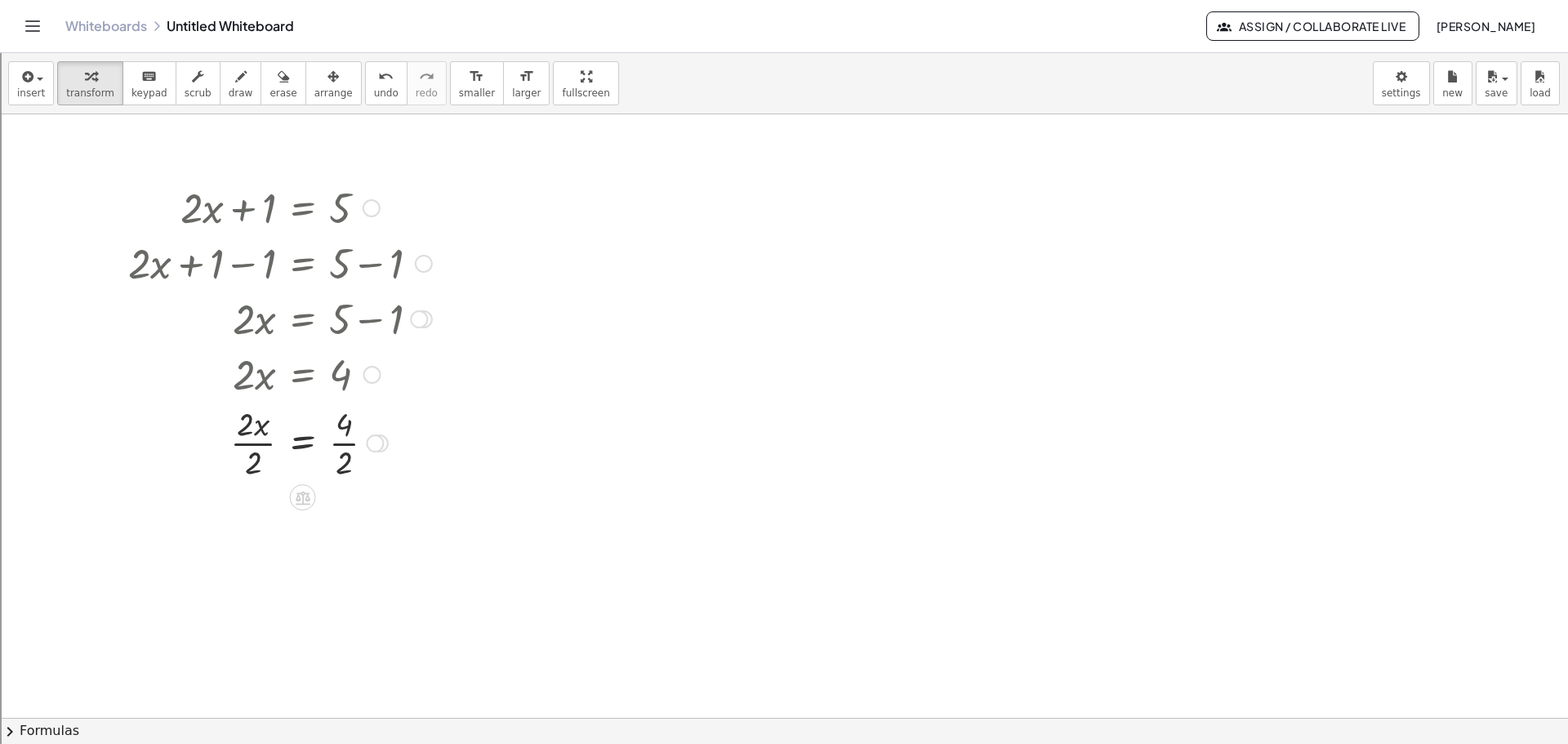
click at [251, 466] on div at bounding box center [280, 441] width 321 height 82
click at [343, 534] on div at bounding box center [280, 523] width 321 height 82
